Goal: Complete application form

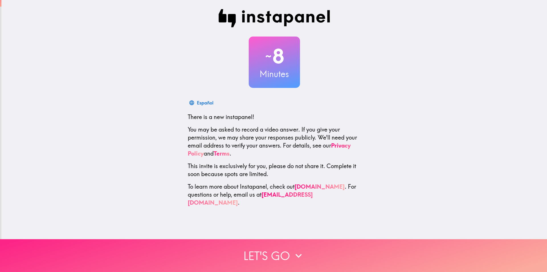
click at [326, 250] on button "Let's go" at bounding box center [273, 255] width 547 height 33
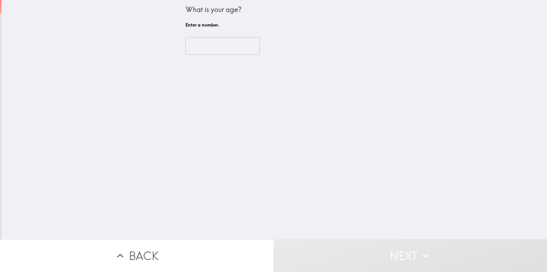
click at [211, 48] on input "number" at bounding box center [223, 46] width 74 height 18
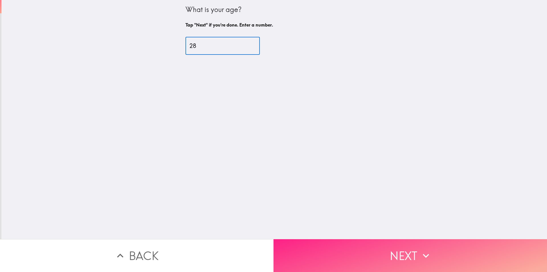
type input "28"
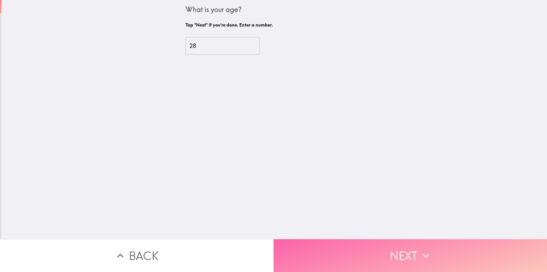
click at [328, 241] on button "Next" at bounding box center [411, 255] width 274 height 33
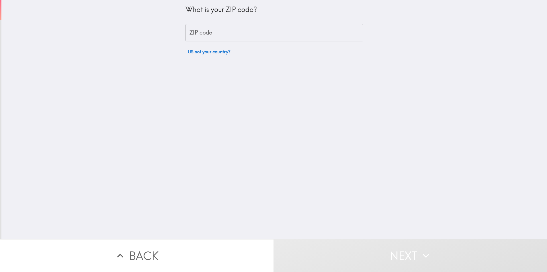
click at [229, 37] on input "ZIP code" at bounding box center [275, 33] width 178 height 18
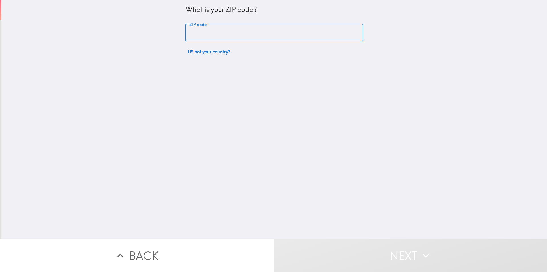
type input "32836"
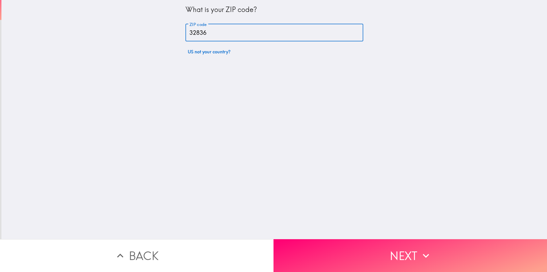
click at [180, 70] on div "What is your ZIP code? ZIP code 32836 ZIP code US not your country?" at bounding box center [274, 119] width 546 height 239
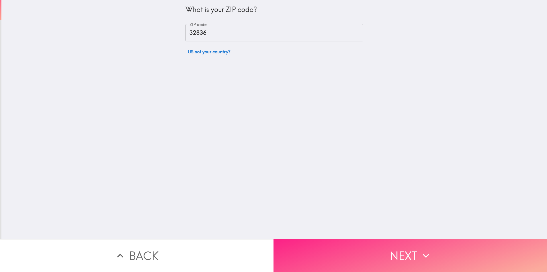
click at [296, 244] on button "Next" at bounding box center [411, 255] width 274 height 33
